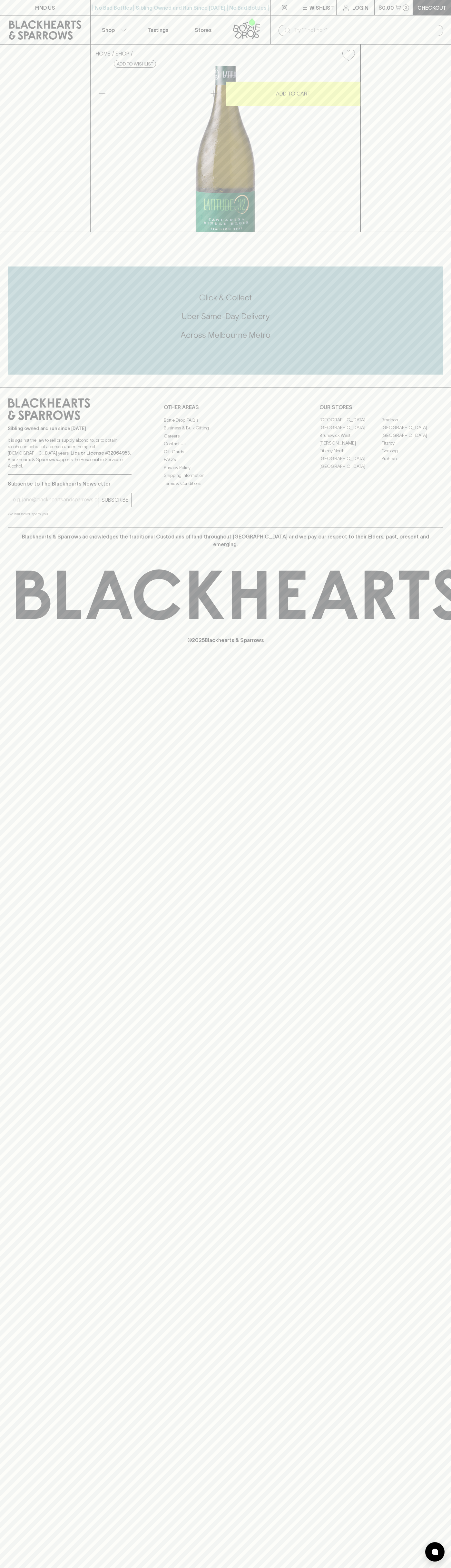
click at [285, 1] on link at bounding box center [285, 7] width 27 height 15
click at [204, 1568] on html "FIND US | No Bad Bottles | Sibling Owned and Run Since 2006 | No Bad Bottles | …" at bounding box center [226, 784] width 451 height 1568
click at [13, 818] on div "FIND US | No Bad Bottles | Sibling Owned and Run Since 2006 | No Bad Bottles | …" at bounding box center [226, 784] width 451 height 1568
